Goal: Information Seeking & Learning: Find specific page/section

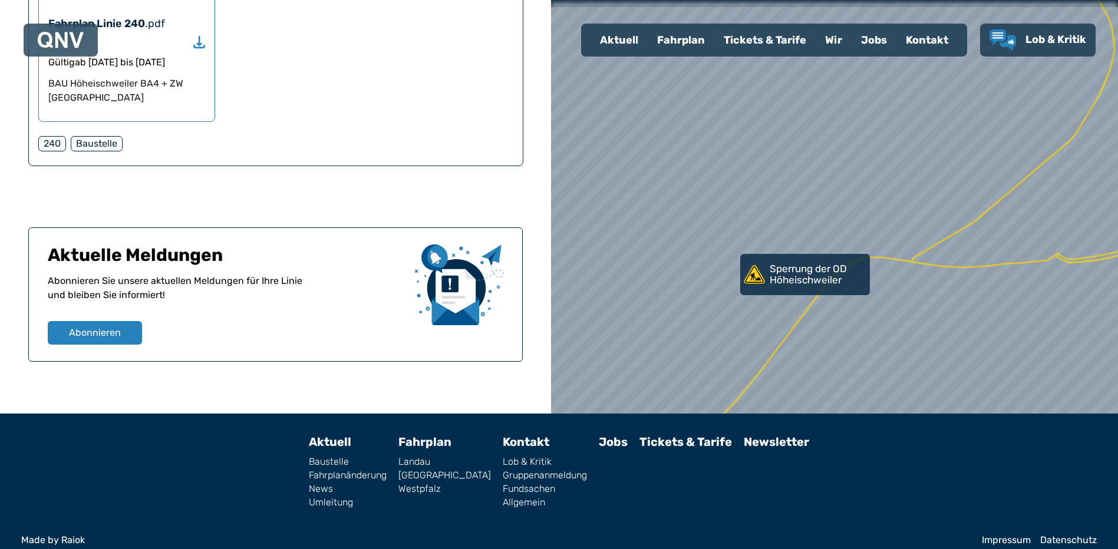
click at [856, 332] on div at bounding box center [835, 274] width 680 height 659
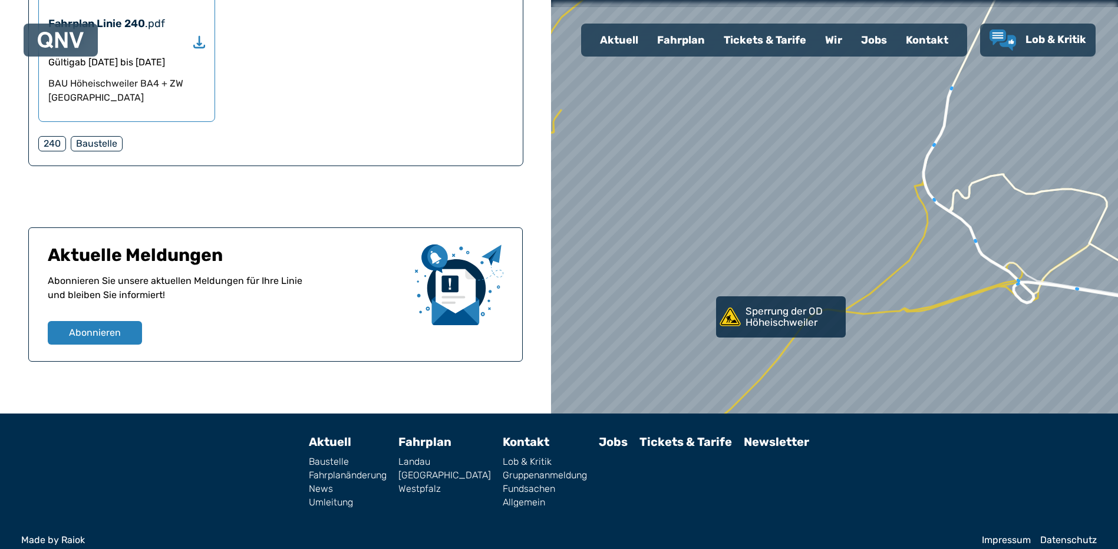
drag, startPoint x: 943, startPoint y: 315, endPoint x: 925, endPoint y: 315, distance: 17.1
click at [925, 315] on div at bounding box center [835, 274] width 680 height 659
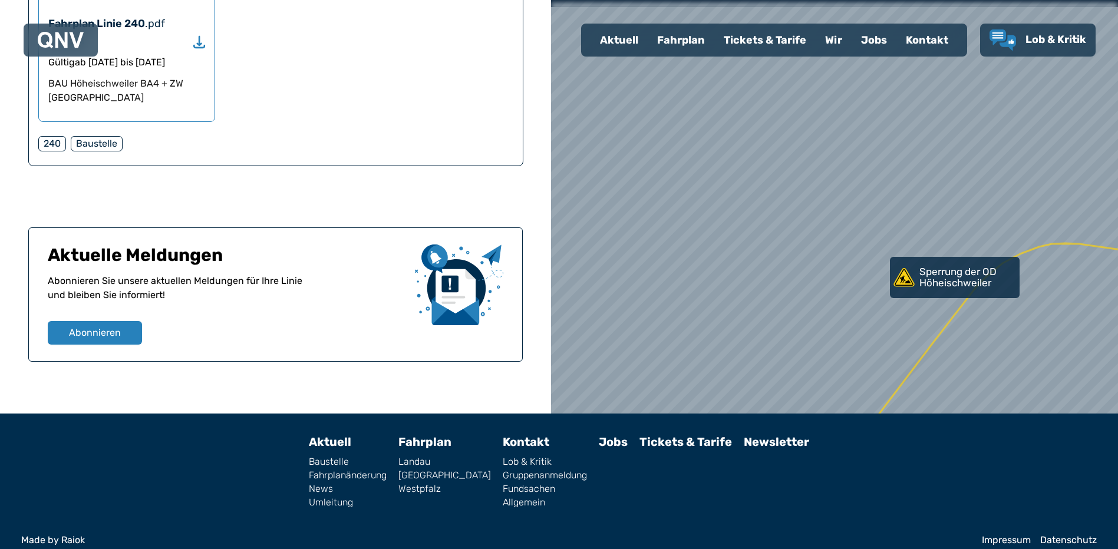
drag, startPoint x: 788, startPoint y: 277, endPoint x: 842, endPoint y: 360, distance: 99.1
click at [842, 360] on div at bounding box center [835, 274] width 680 height 659
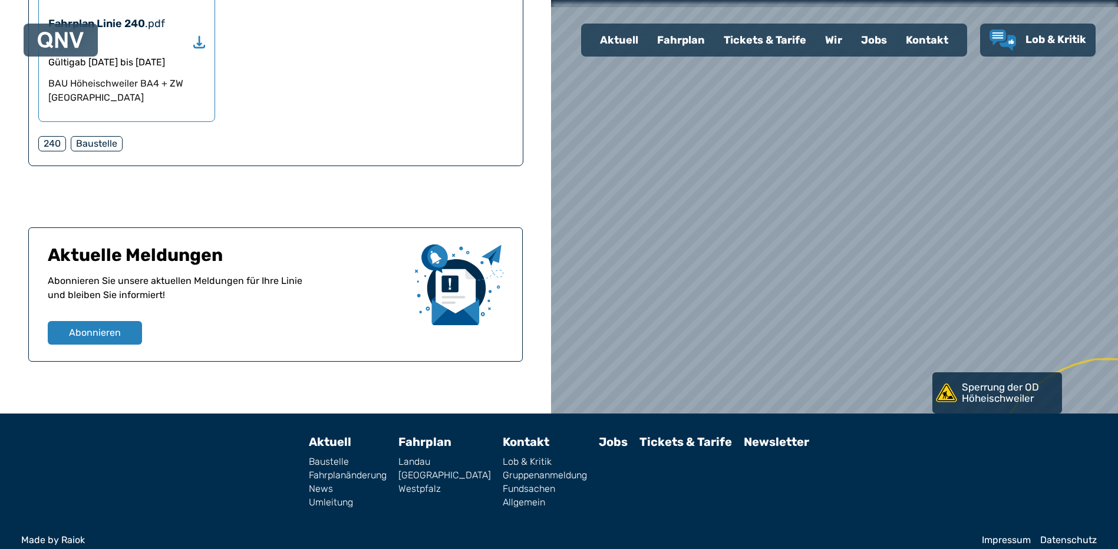
drag, startPoint x: 797, startPoint y: 210, endPoint x: 847, endPoint y: 342, distance: 141.2
click at [846, 343] on div at bounding box center [835, 274] width 680 height 659
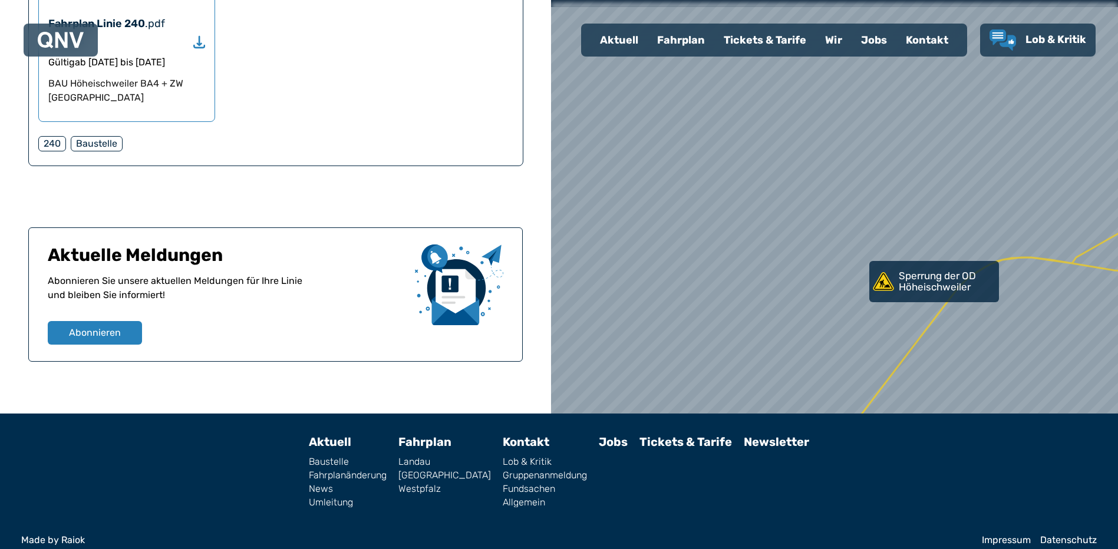
drag, startPoint x: 858, startPoint y: 330, endPoint x: 854, endPoint y: 212, distance: 117.4
click at [854, 212] on div at bounding box center [835, 274] width 680 height 659
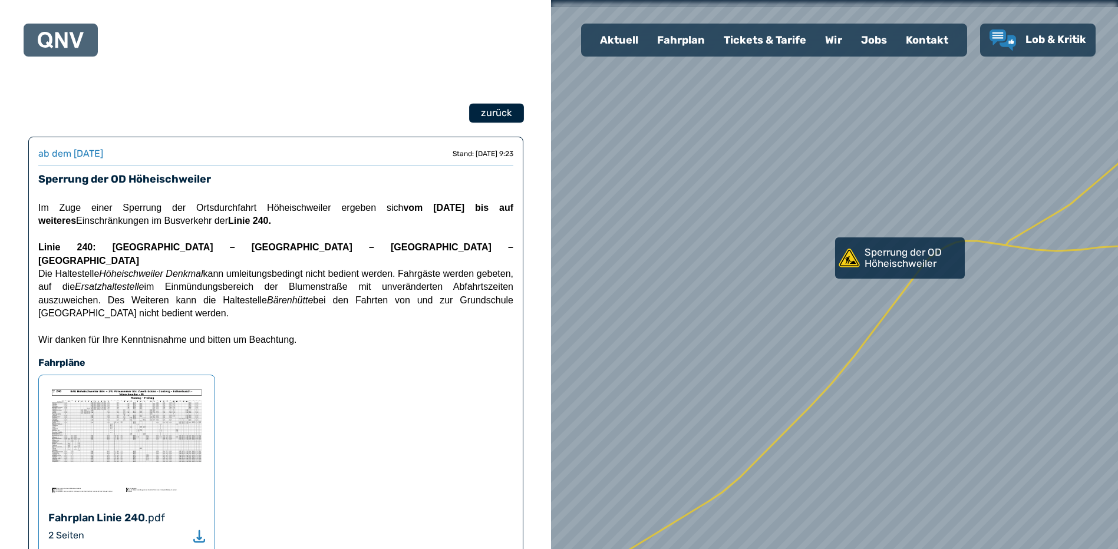
click at [487, 110] on span "zurück" at bounding box center [496, 113] width 31 height 14
select select "*"
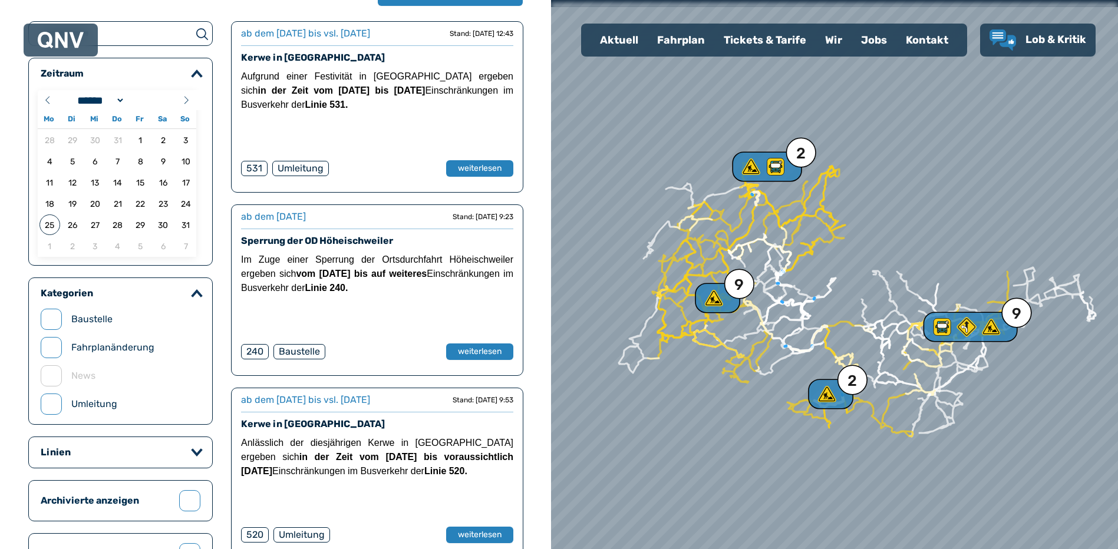
scroll to position [177, 0]
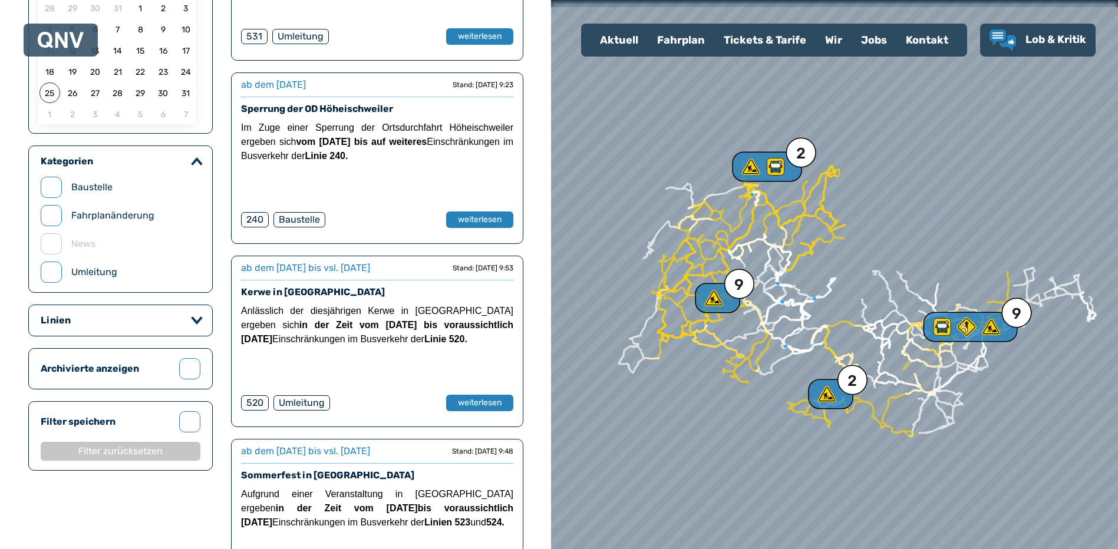
click at [200, 319] on icon "button" at bounding box center [197, 320] width 8 height 5
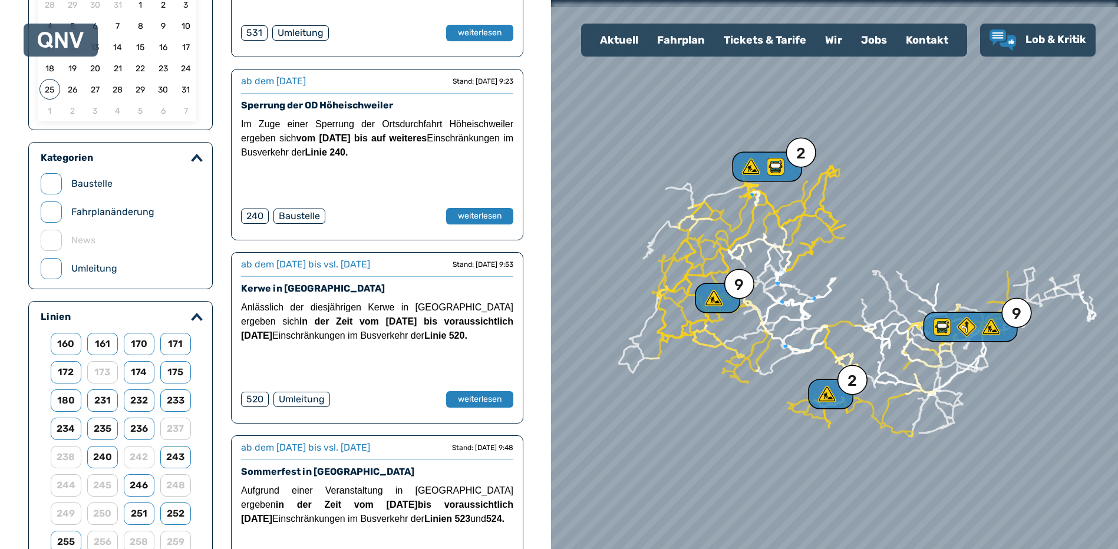
scroll to position [354, 0]
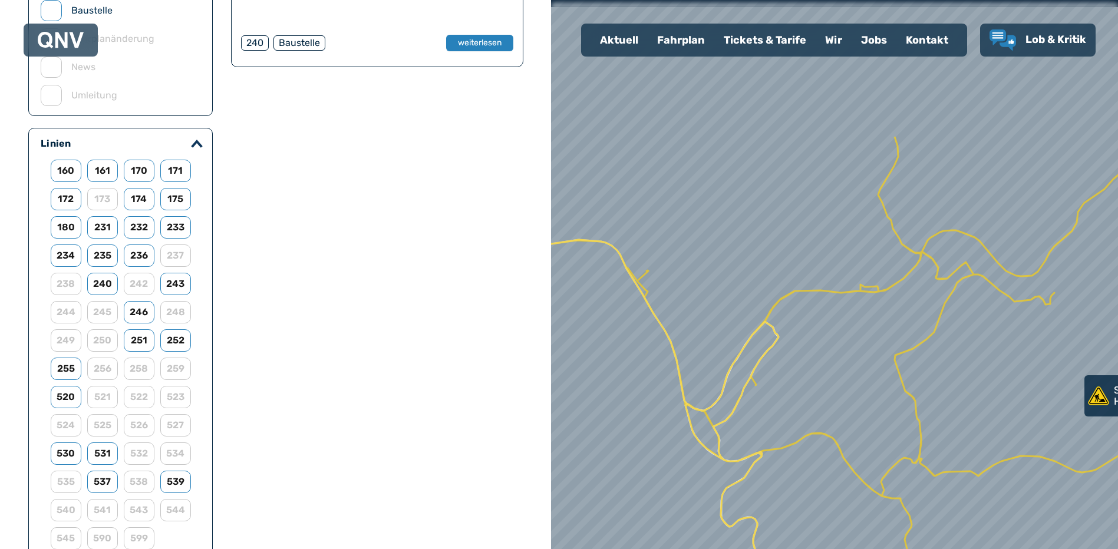
drag, startPoint x: 918, startPoint y: 255, endPoint x: 889, endPoint y: 474, distance: 220.6
click at [888, 476] on div at bounding box center [832, 287] width 680 height 659
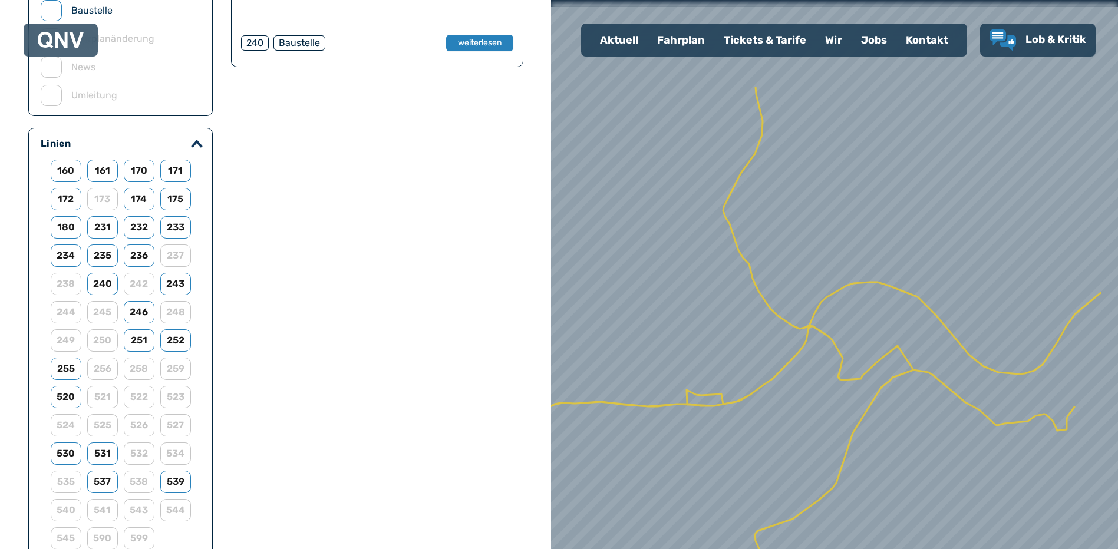
drag, startPoint x: 1001, startPoint y: 307, endPoint x: 929, endPoint y: 447, distance: 157.7
click at [929, 447] on div at bounding box center [835, 274] width 680 height 659
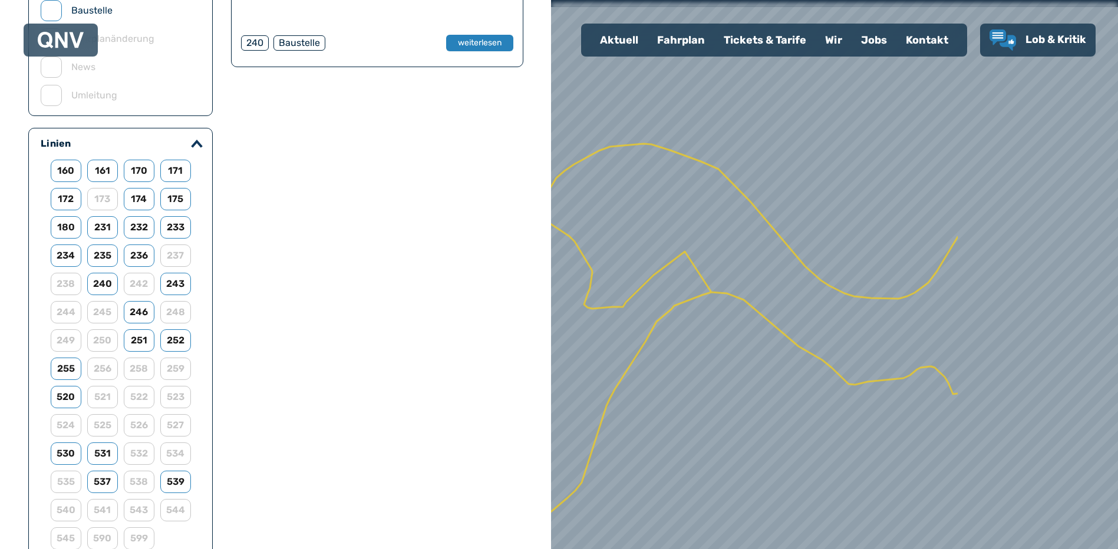
drag, startPoint x: 1114, startPoint y: 430, endPoint x: 897, endPoint y: 353, distance: 230.3
click at [897, 353] on div at bounding box center [835, 274] width 680 height 659
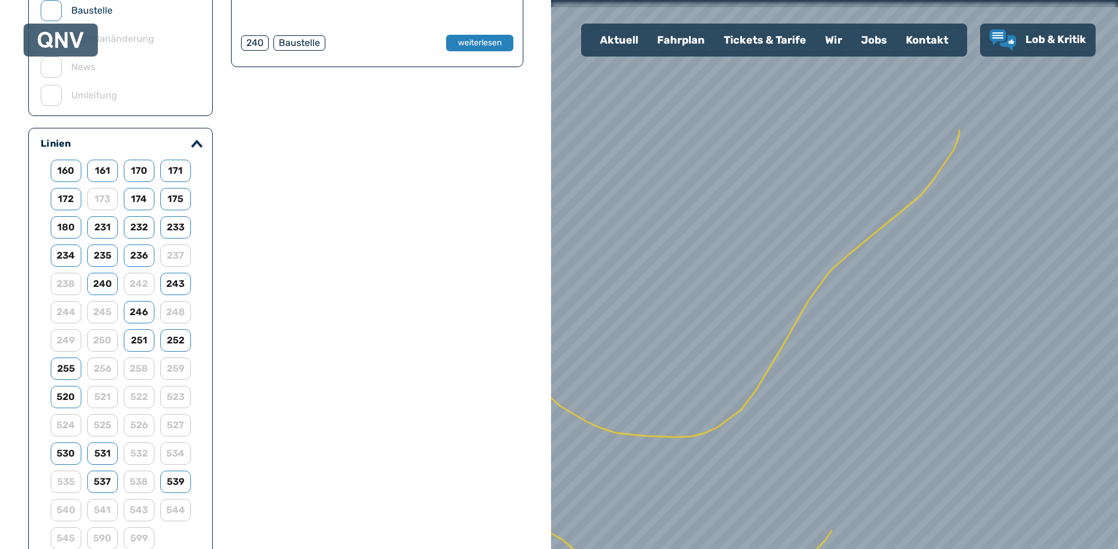
drag, startPoint x: 1070, startPoint y: 268, endPoint x: 915, endPoint y: 420, distance: 216.8
click at [915, 420] on div at bounding box center [835, 274] width 680 height 659
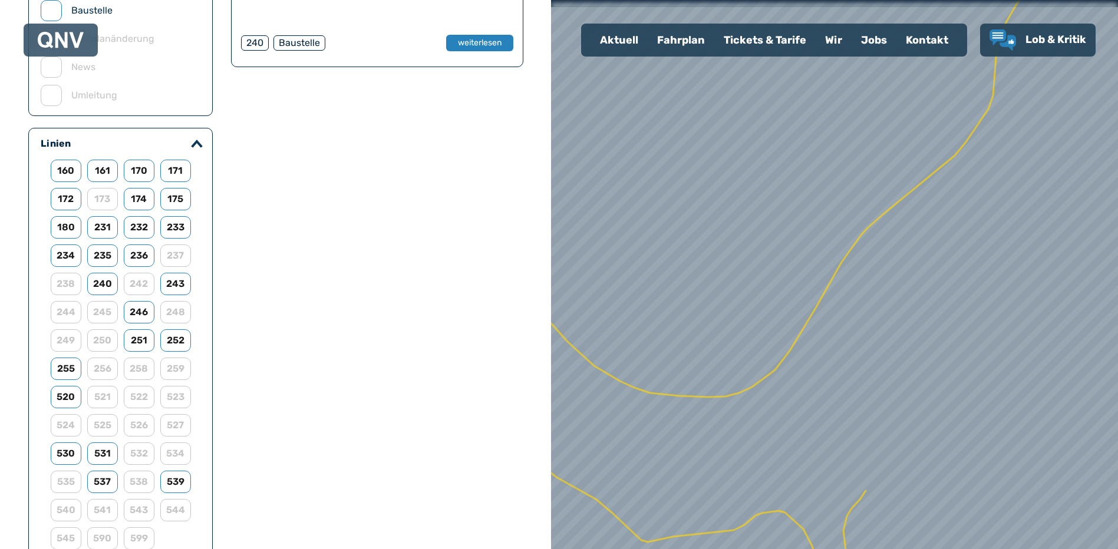
drag, startPoint x: 1006, startPoint y: 243, endPoint x: 1080, endPoint y: 131, distance: 133.6
click at [1082, 124] on div at bounding box center [838, 270] width 680 height 659
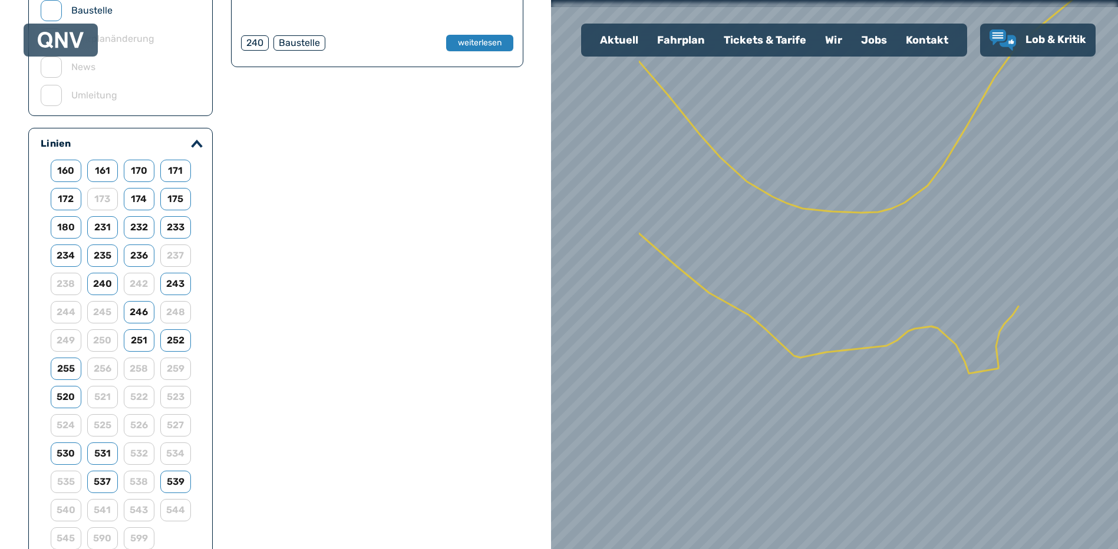
drag, startPoint x: 950, startPoint y: 374, endPoint x: 1021, endPoint y: 268, distance: 127.5
click at [1092, 236] on div at bounding box center [835, 274] width 680 height 659
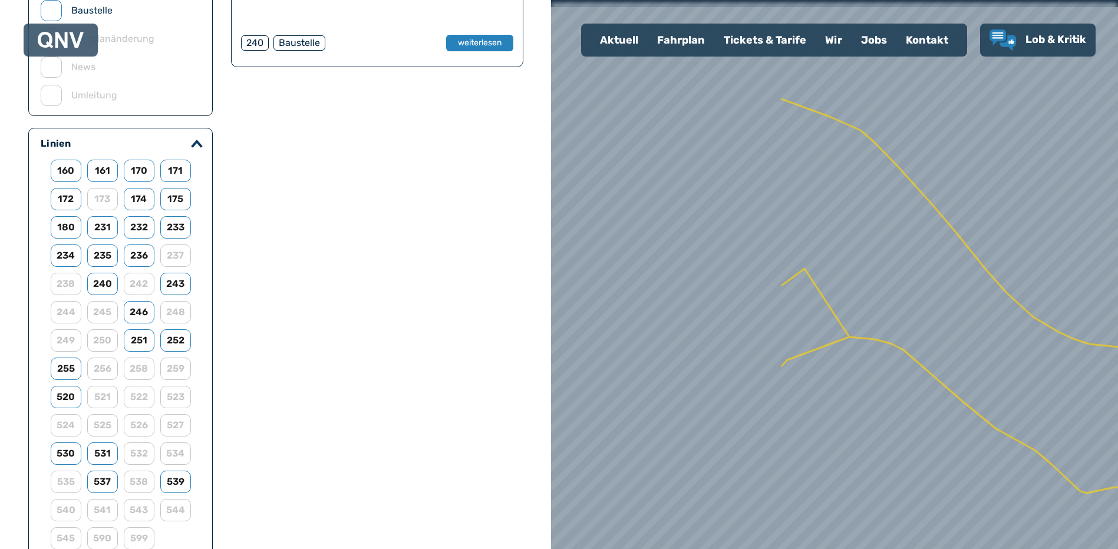
drag, startPoint x: 780, startPoint y: 324, endPoint x: 1067, endPoint y: 457, distance: 316.7
click at [1067, 457] on div at bounding box center [835, 274] width 680 height 659
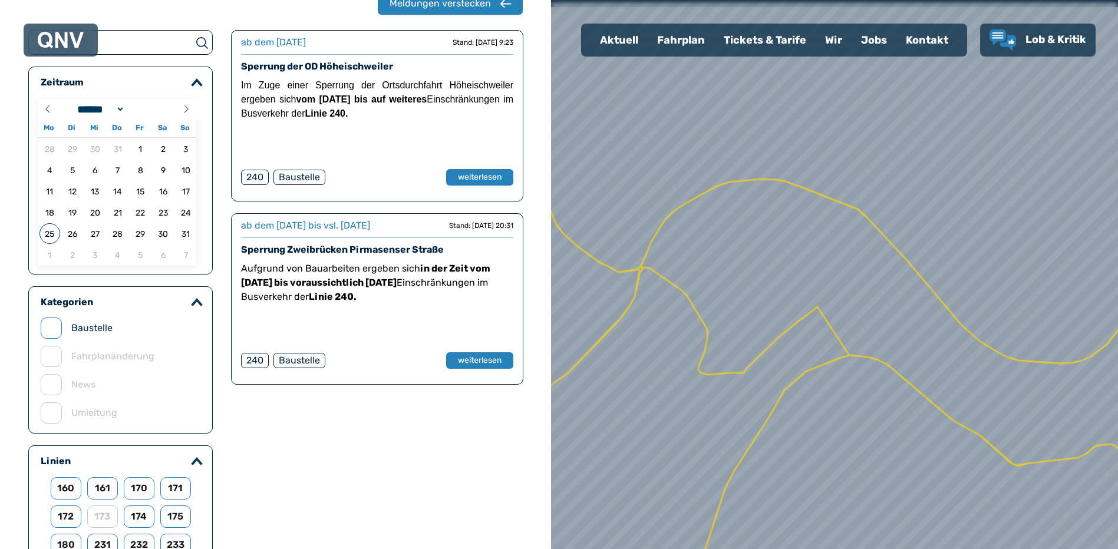
scroll to position [0, 0]
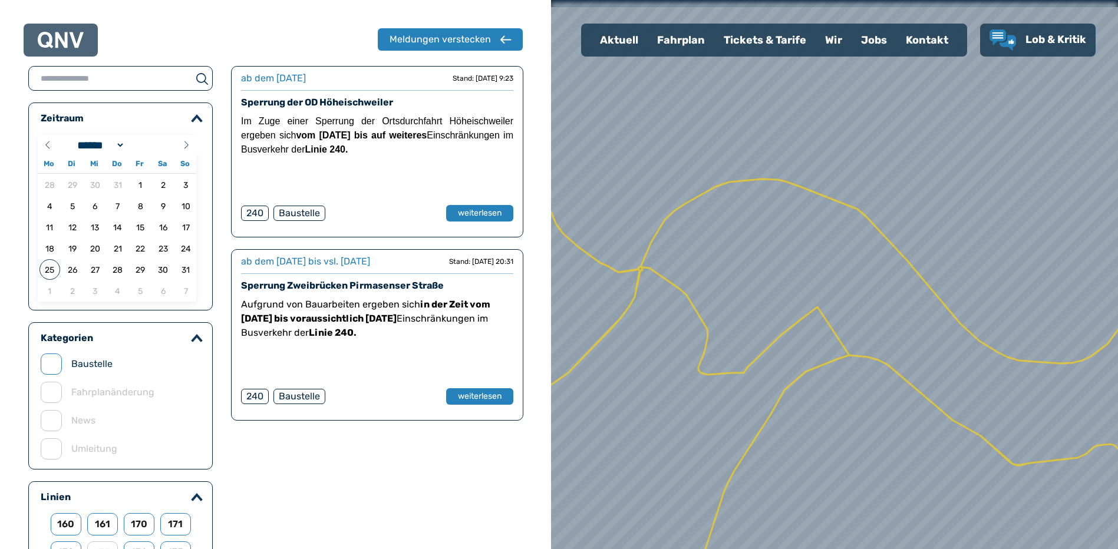
click at [614, 47] on div "Aktuell" at bounding box center [619, 40] width 57 height 31
click at [625, 42] on div "Aktuell" at bounding box center [619, 40] width 57 height 31
click at [686, 45] on div "Fahrplan" at bounding box center [681, 40] width 67 height 31
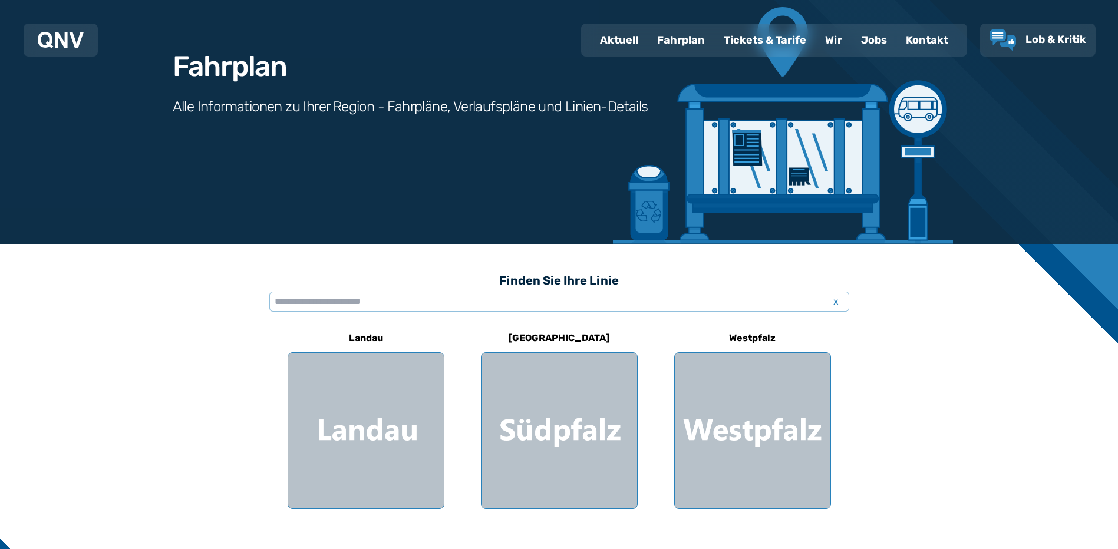
scroll to position [91, 0]
click at [559, 304] on input "text" at bounding box center [559, 302] width 580 height 20
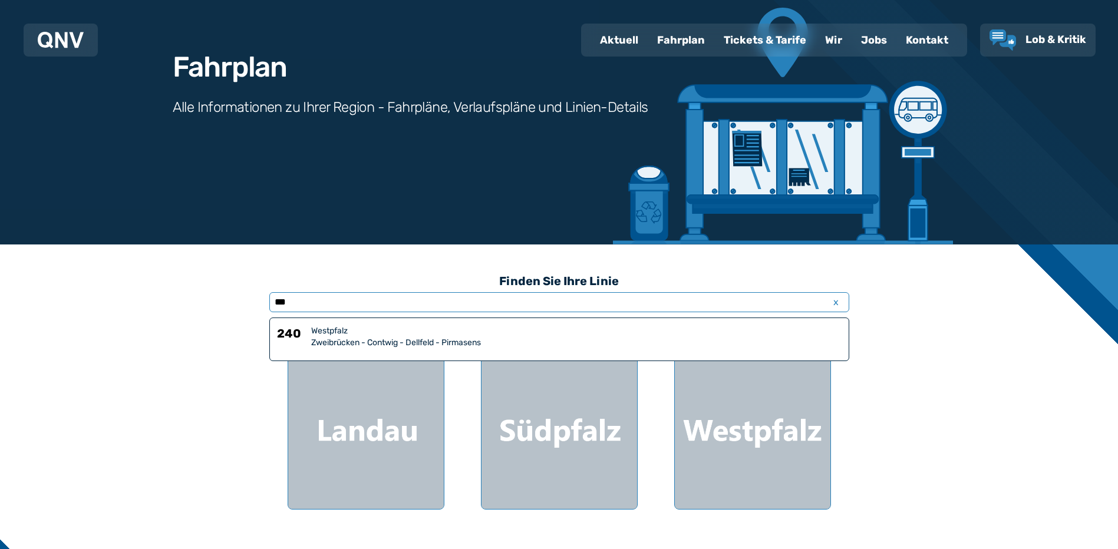
type input "***"
click at [327, 339] on div "Zweibrücken - Contwig - Dellfeld - Pirmasens" at bounding box center [576, 343] width 531 height 12
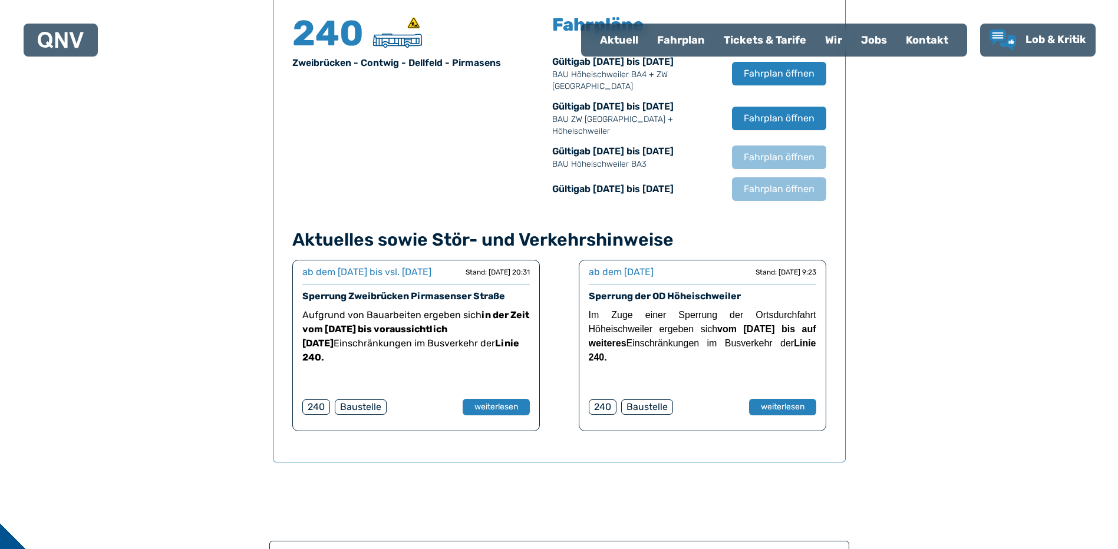
scroll to position [836, 0]
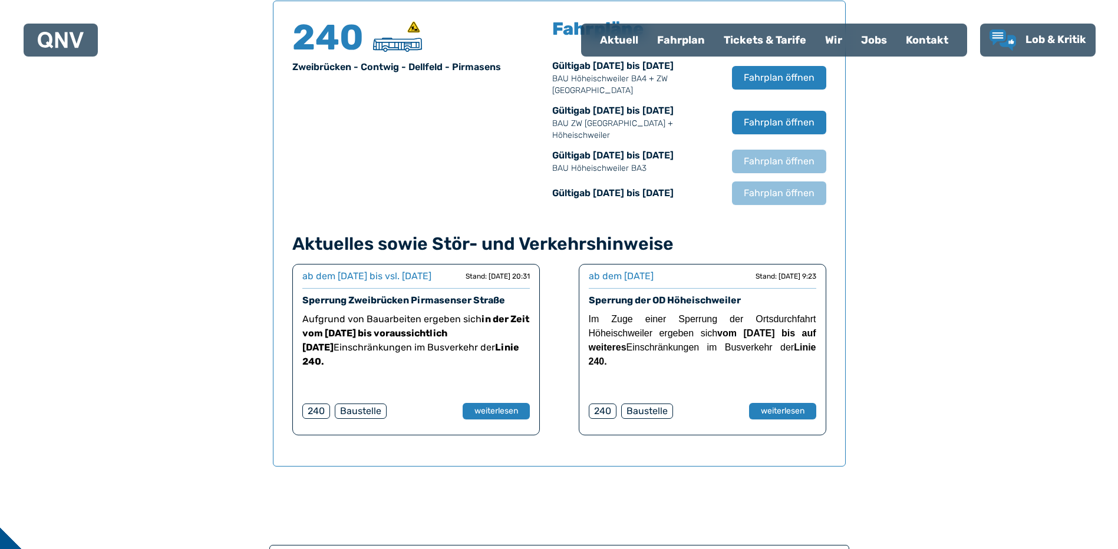
click at [641, 408] on div "Baustelle" at bounding box center [647, 411] width 52 height 15
click at [796, 406] on button "weiterlesen" at bounding box center [782, 411] width 68 height 17
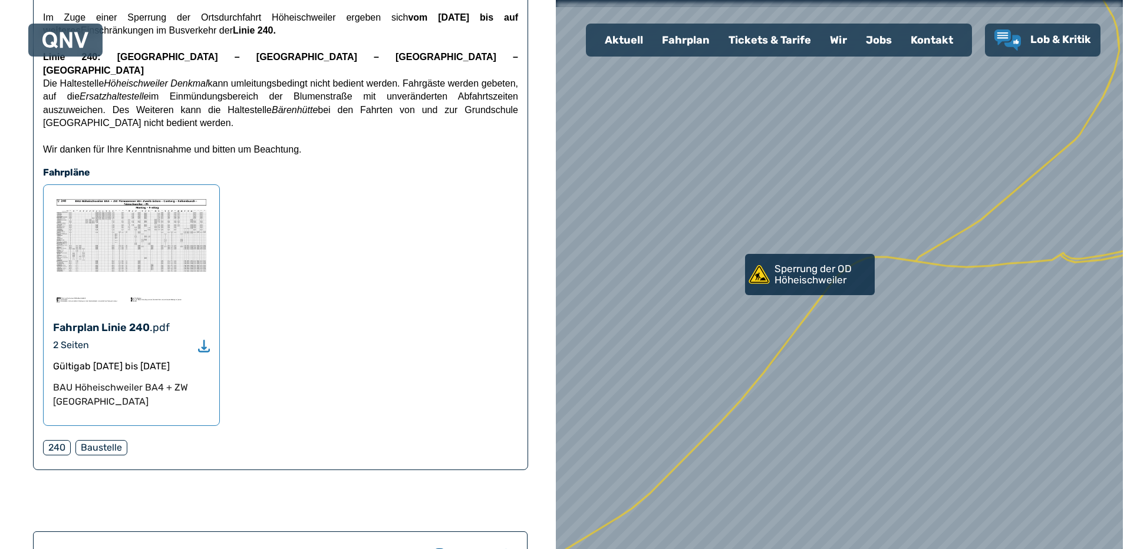
scroll to position [236, 0]
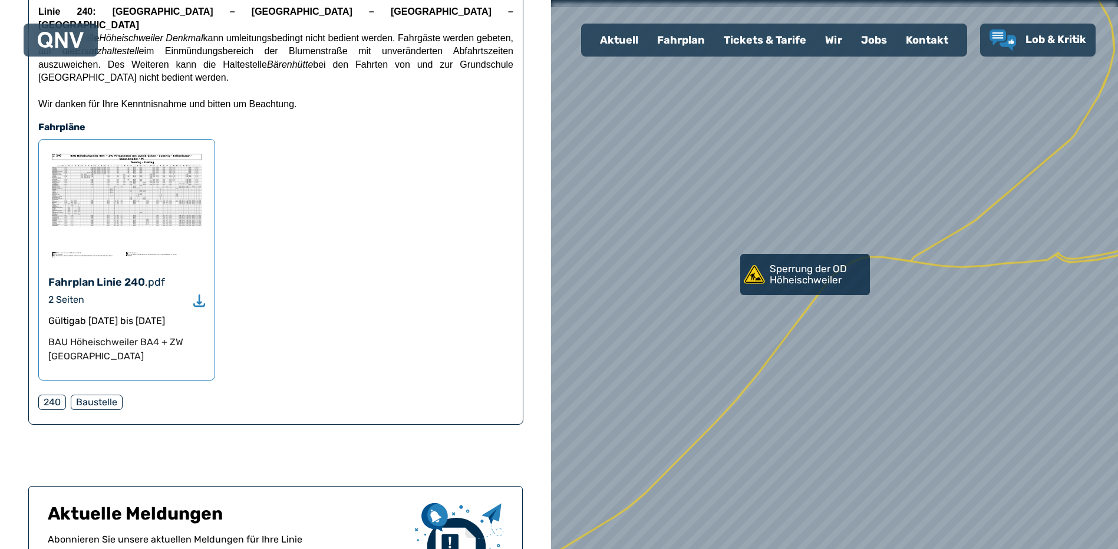
click at [83, 190] on img at bounding box center [126, 205] width 157 height 112
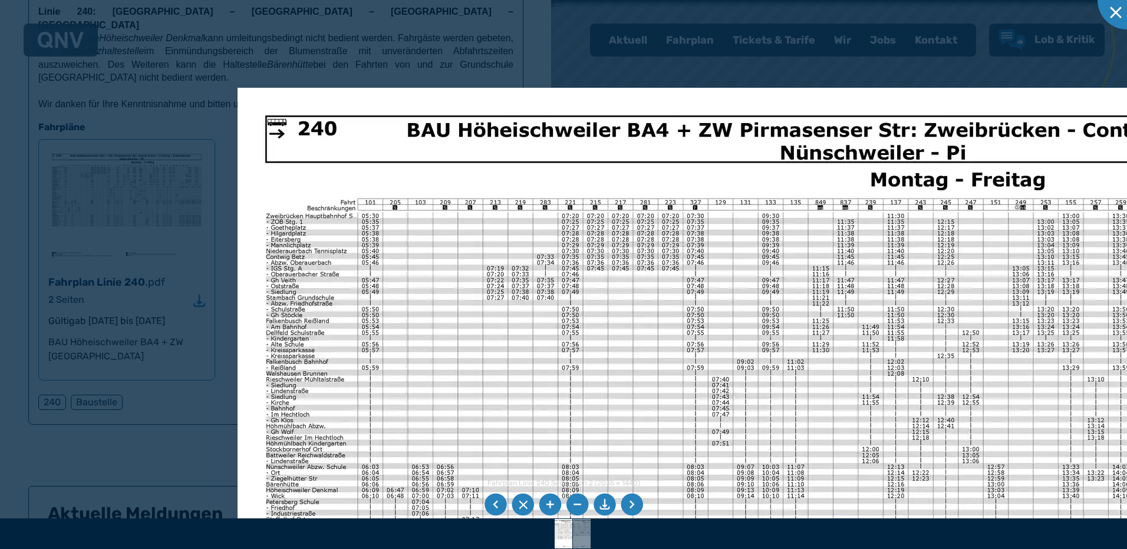
click at [489, 366] on img at bounding box center [838, 512] width 1200 height 849
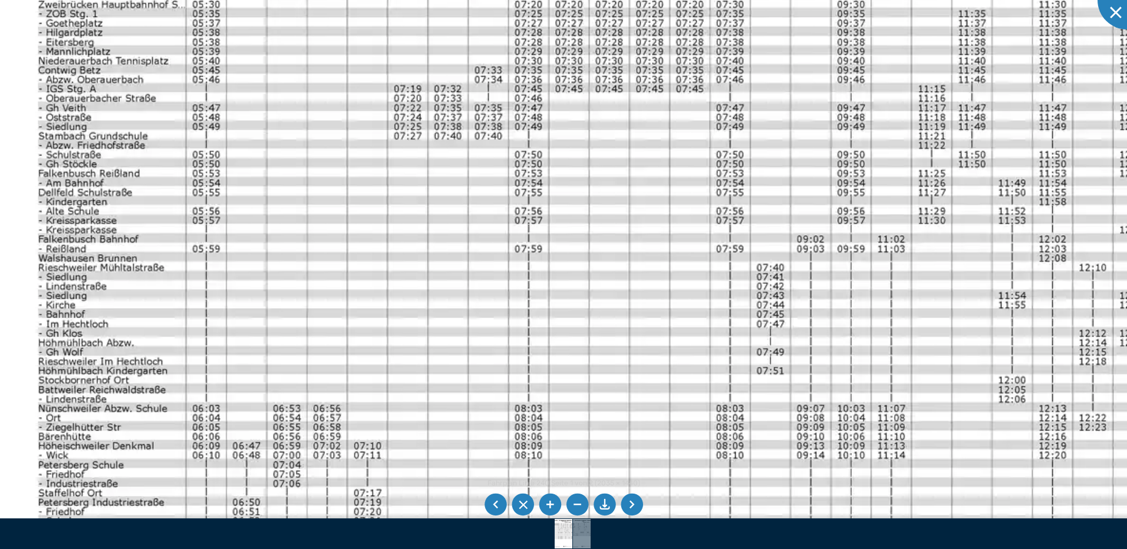
click at [745, 299] on img at bounding box center [958, 481] width 1932 height 1367
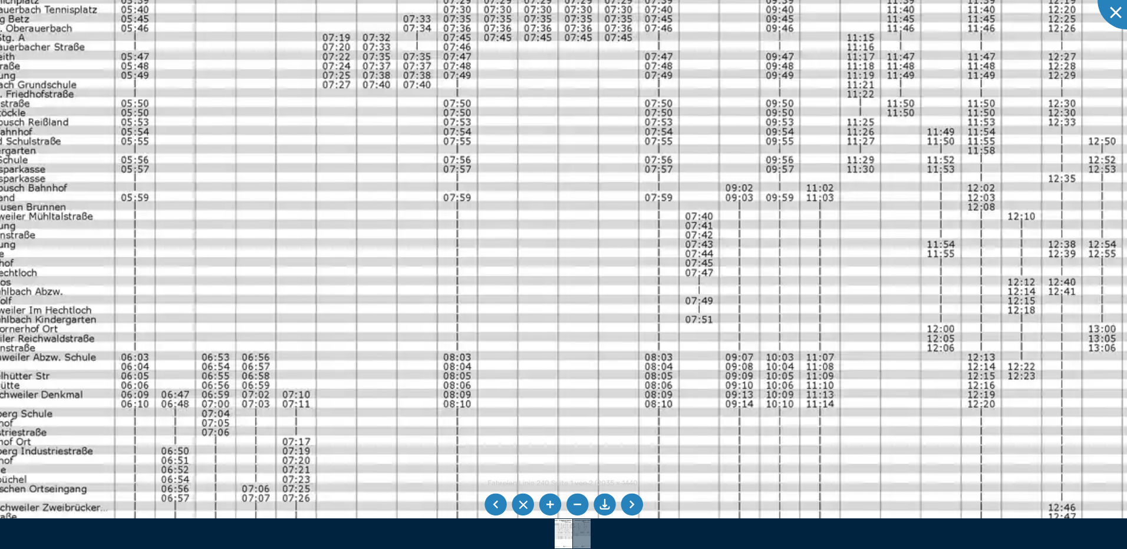
click at [910, 349] on img at bounding box center [887, 430] width 1932 height 1367
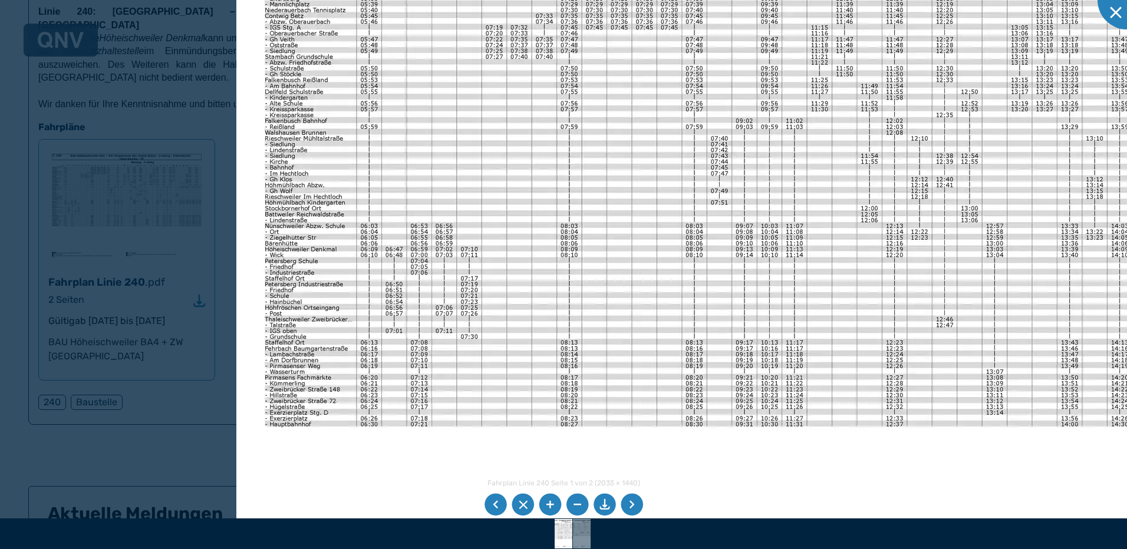
click at [911, 288] on img at bounding box center [836, 271] width 1200 height 849
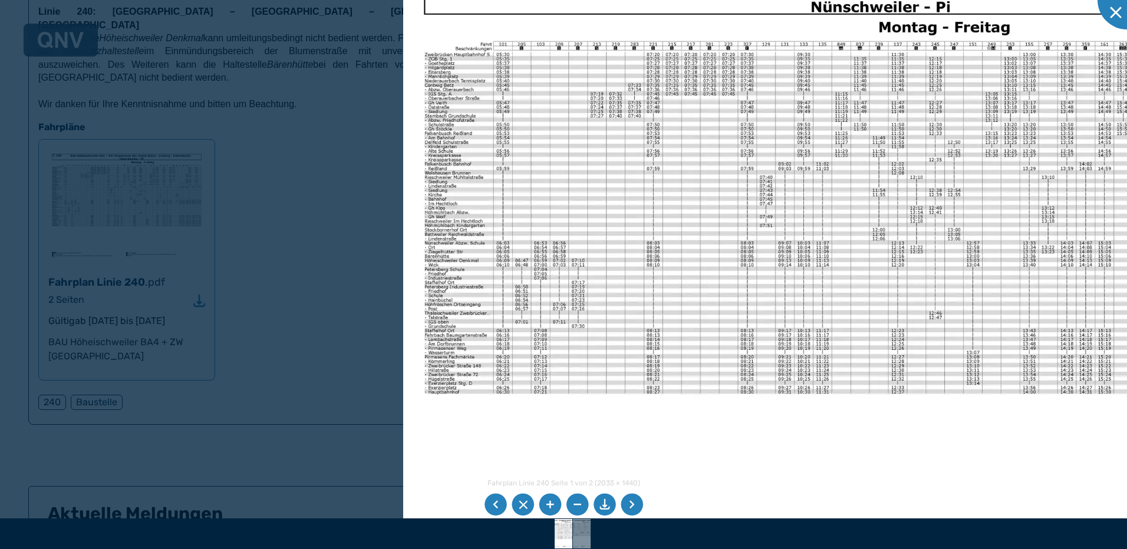
click at [637, 505] on li at bounding box center [632, 505] width 22 height 22
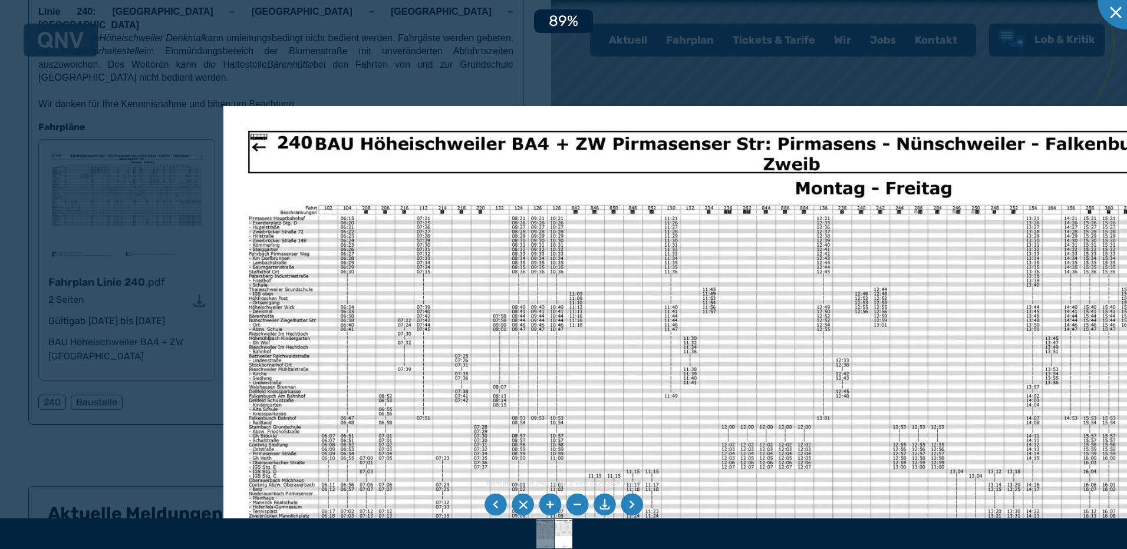
click at [880, 529] on div "Fahrplan Linie 240 Seite 2 von 2 (2035 × 1440) 89%" at bounding box center [563, 274] width 1127 height 549
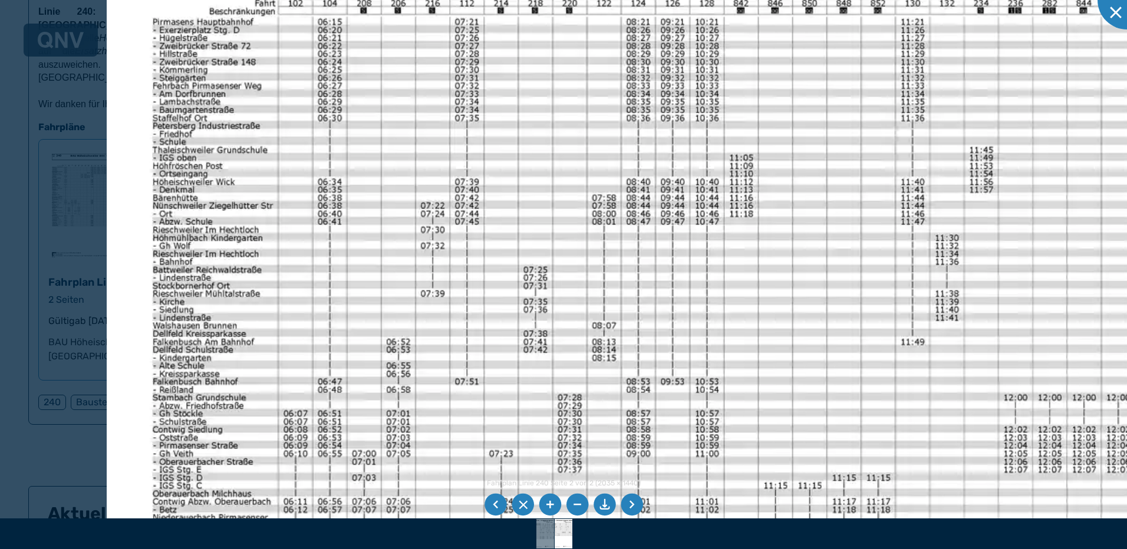
click at [591, 252] on img at bounding box center [1073, 503] width 1932 height 1367
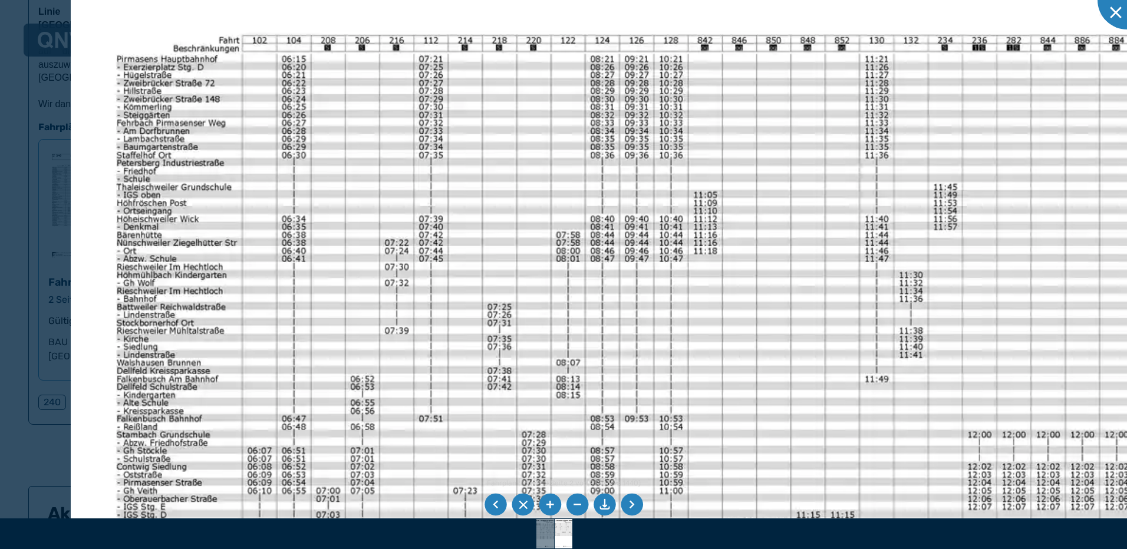
click at [399, 226] on img at bounding box center [1037, 540] width 1932 height 1367
click at [999, 345] on img at bounding box center [1037, 540] width 1932 height 1367
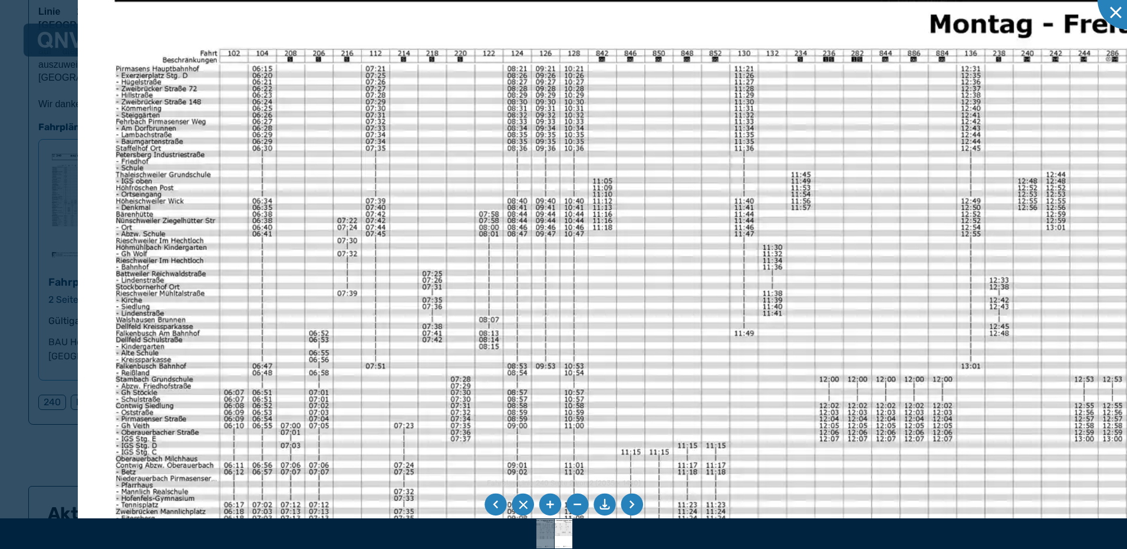
click at [862, 307] on img at bounding box center [876, 467] width 1597 height 1130
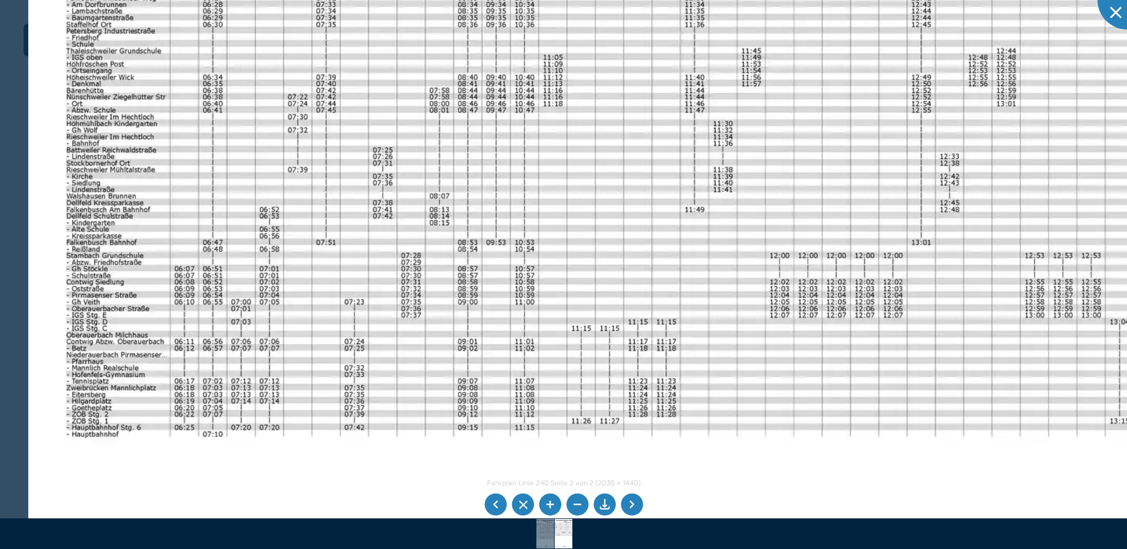
click at [426, 200] on img at bounding box center [826, 343] width 1597 height 1130
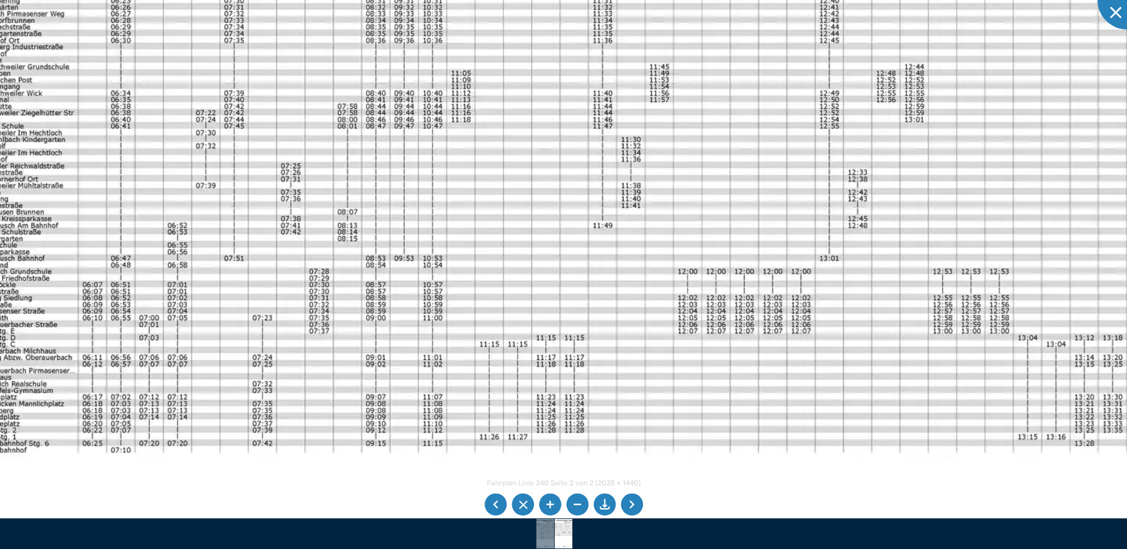
click at [986, 284] on img at bounding box center [734, 359] width 1597 height 1130
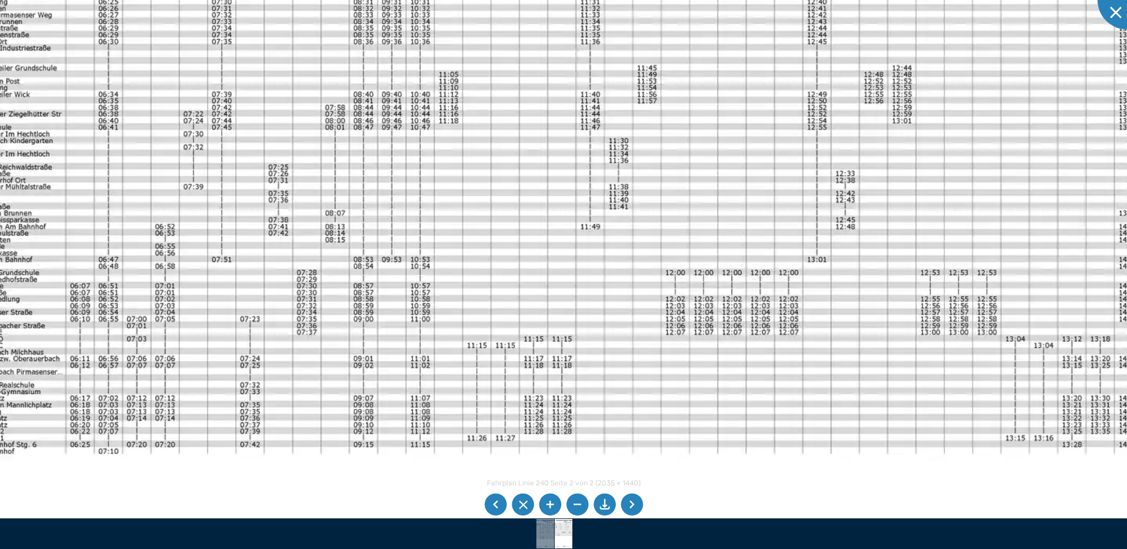
click at [632, 509] on li at bounding box center [632, 505] width 22 height 22
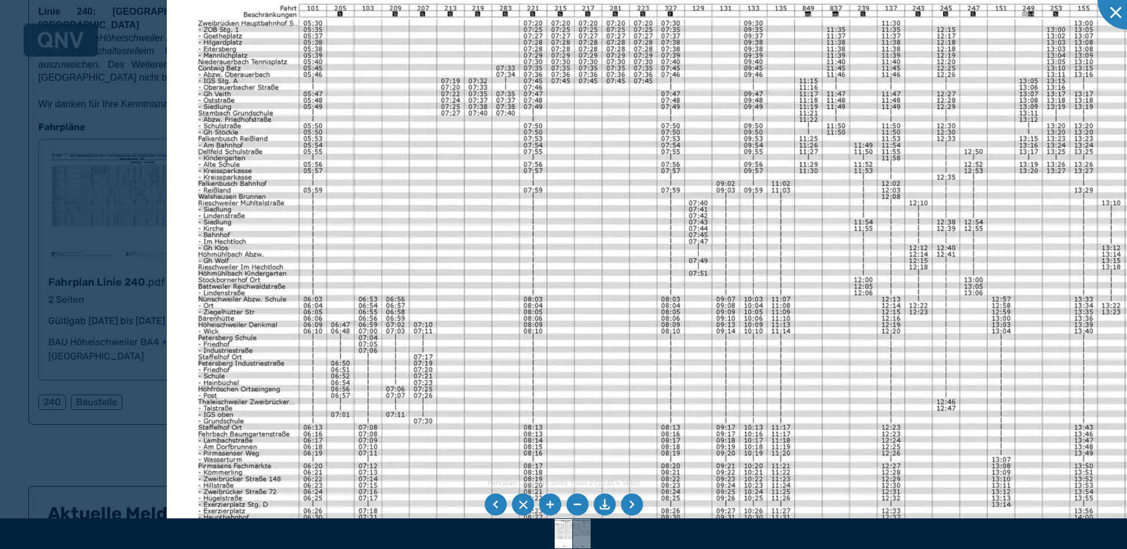
click at [973, 342] on img at bounding box center [827, 349] width 1320 height 934
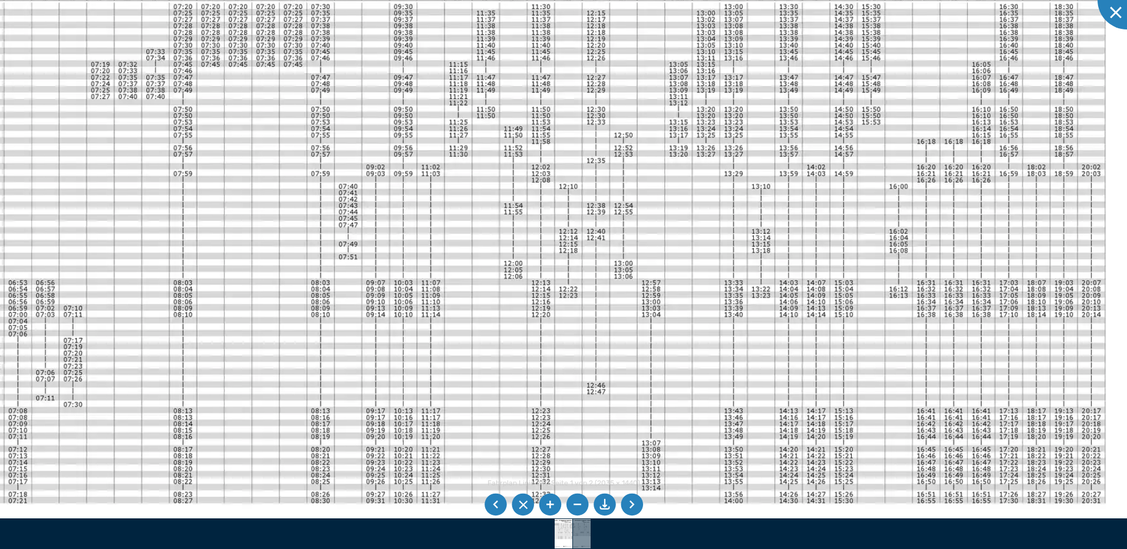
click at [385, 287] on img at bounding box center [477, 333] width 1320 height 934
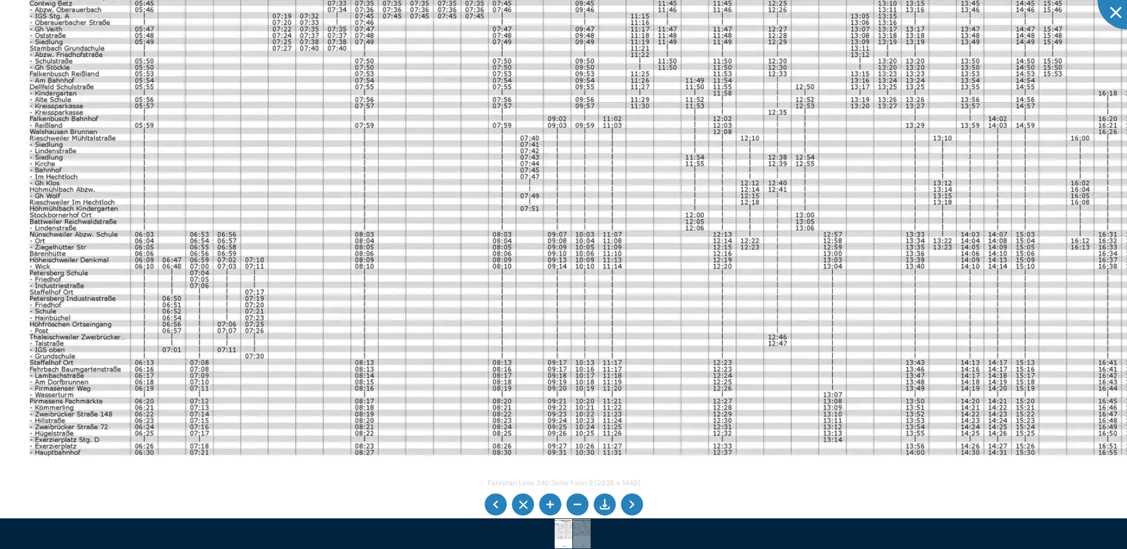
click at [487, 282] on img at bounding box center [658, 284] width 1320 height 934
